Goal: Task Accomplishment & Management: Complete application form

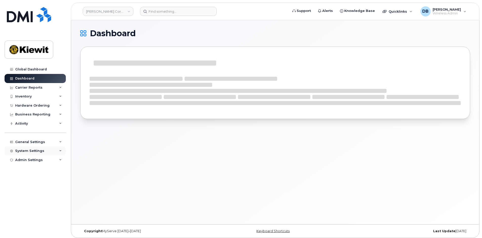
click at [33, 150] on div "System Settings" at bounding box center [29, 151] width 29 height 4
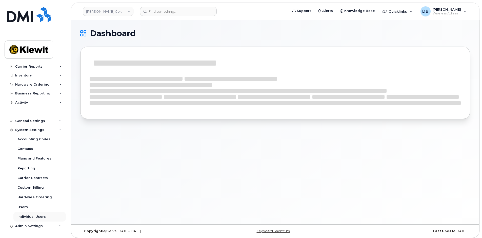
scroll to position [3, 0]
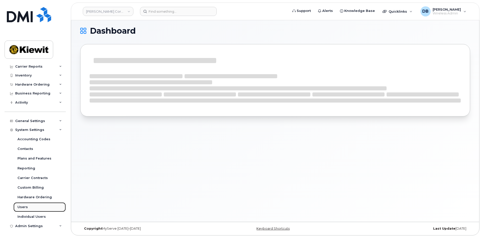
click at [28, 207] on link "Users" at bounding box center [39, 207] width 52 height 10
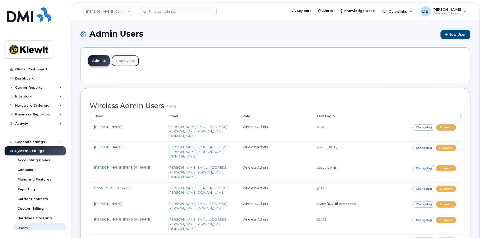
click at [122, 62] on link "Employees" at bounding box center [125, 60] width 28 height 11
click at [121, 60] on link "Employees" at bounding box center [125, 60] width 28 height 11
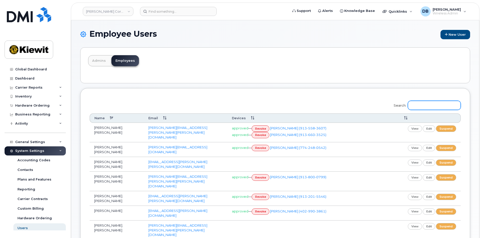
click at [425, 105] on input "Search:" at bounding box center [434, 105] width 53 height 9
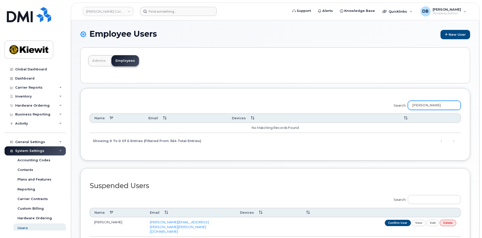
type input "tuman"
drag, startPoint x: 433, startPoint y: 106, endPoint x: 435, endPoint y: 108, distance: 3.6
click at [434, 107] on input "[PERSON_NAME]" at bounding box center [434, 105] width 53 height 9
click at [99, 63] on link "Admins" at bounding box center [99, 60] width 22 height 11
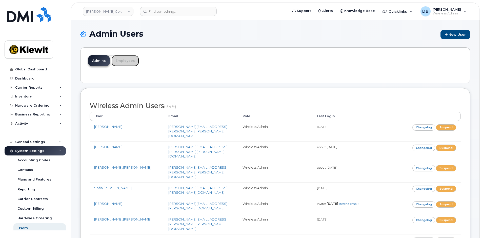
click at [127, 61] on link "Employees" at bounding box center [125, 60] width 28 height 11
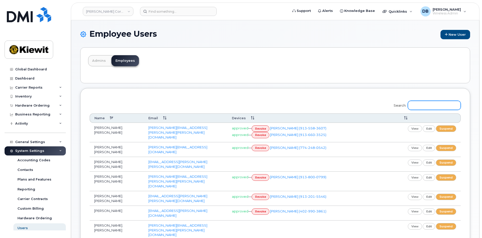
click at [423, 105] on input "Search:" at bounding box center [434, 105] width 53 height 9
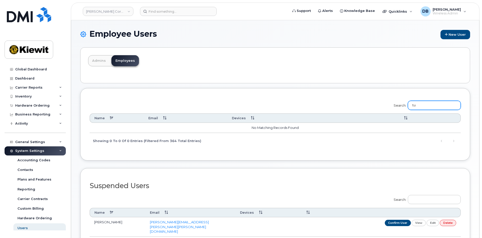
type input "t"
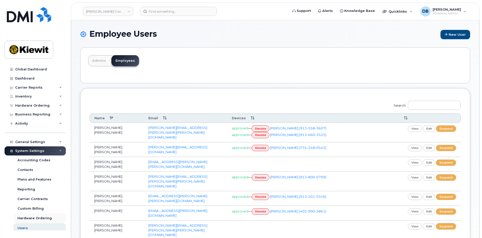
scroll to position [21, 0]
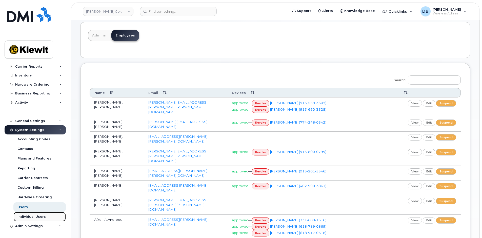
click at [29, 217] on div "Individual Users" at bounding box center [31, 216] width 28 height 5
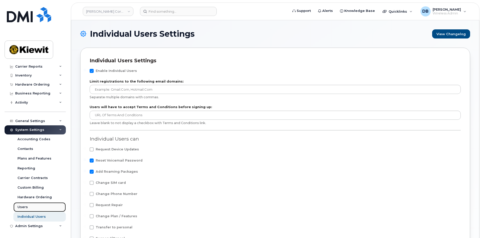
click at [24, 203] on link "Users" at bounding box center [39, 207] width 52 height 10
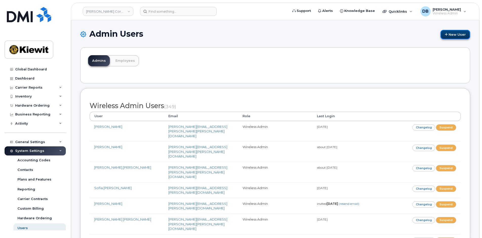
click at [455, 34] on link "New User" at bounding box center [455, 34] width 30 height 9
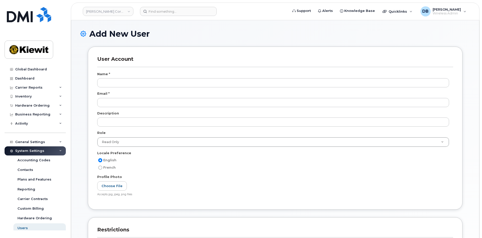
select select
type input "[PERSON_NAME]"
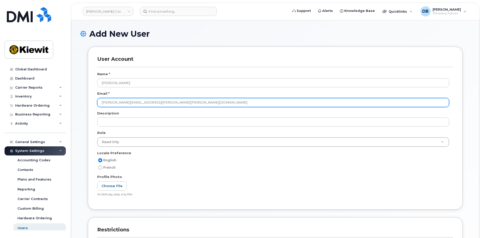
type input "Brett.Tuman@kiewit.com"
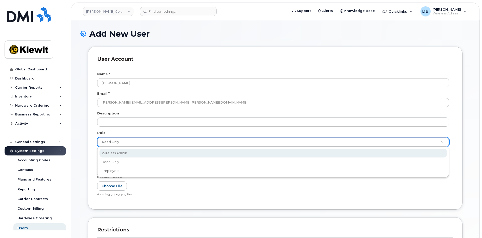
select select "wireless_admin"
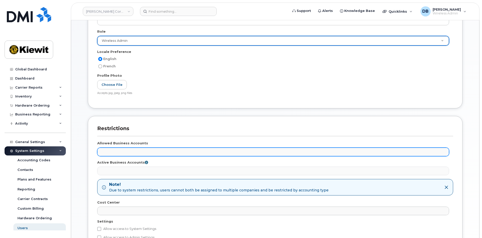
scroll to position [167, 0]
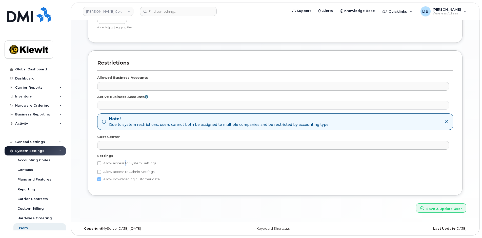
click at [124, 164] on label "Allow access to System Settings" at bounding box center [126, 163] width 59 height 6
click at [101, 164] on label "Allow access to System Settings" at bounding box center [126, 163] width 59 height 6
click at [101, 163] on label "Allow access to System Settings" at bounding box center [126, 163] width 59 height 6
click at [100, 163] on input "Allow access to System Settings" at bounding box center [99, 163] width 4 height 4
checkbox input "true"
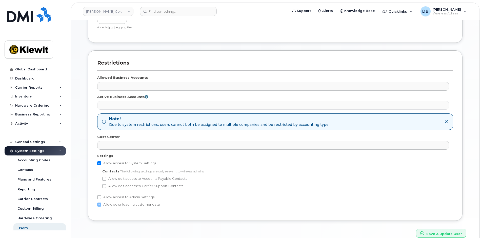
drag, startPoint x: 189, startPoint y: 136, endPoint x: 194, endPoint y: 138, distance: 4.7
click at [190, 136] on div "Cost Center" at bounding box center [275, 137] width 356 height 7
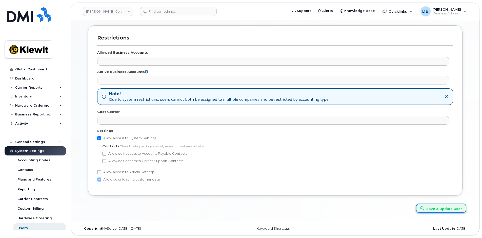
click at [441, 209] on button "Save & Update User" at bounding box center [441, 207] width 50 height 9
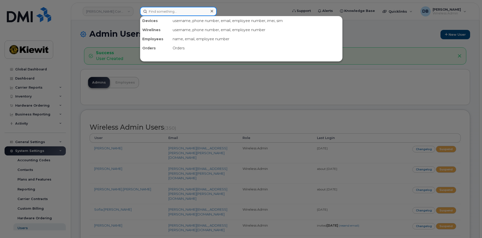
click at [178, 11] on input at bounding box center [178, 11] width 77 height 9
paste input "[PHONE_NUMBER]"
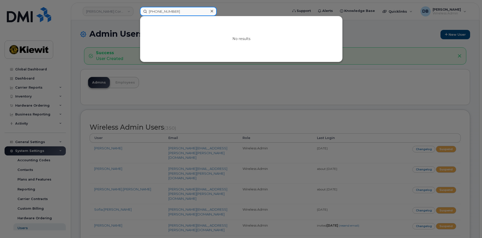
click at [183, 8] on input "[PHONE_NUMBER]" at bounding box center [178, 11] width 77 height 9
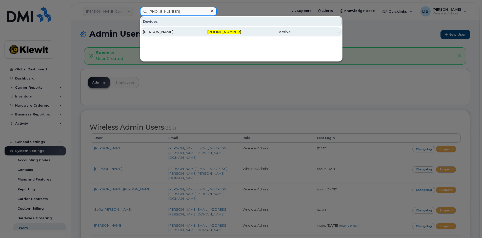
type input "817-269-8012"
click at [169, 31] on div "[PERSON_NAME]" at bounding box center [167, 31] width 49 height 5
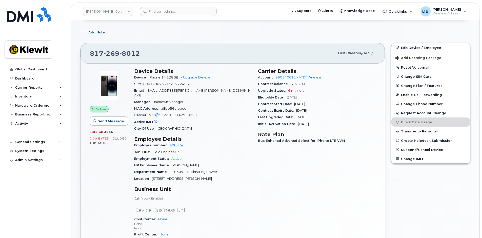
scroll to position [101, 0]
